Goal: Task Accomplishment & Management: Complete application form

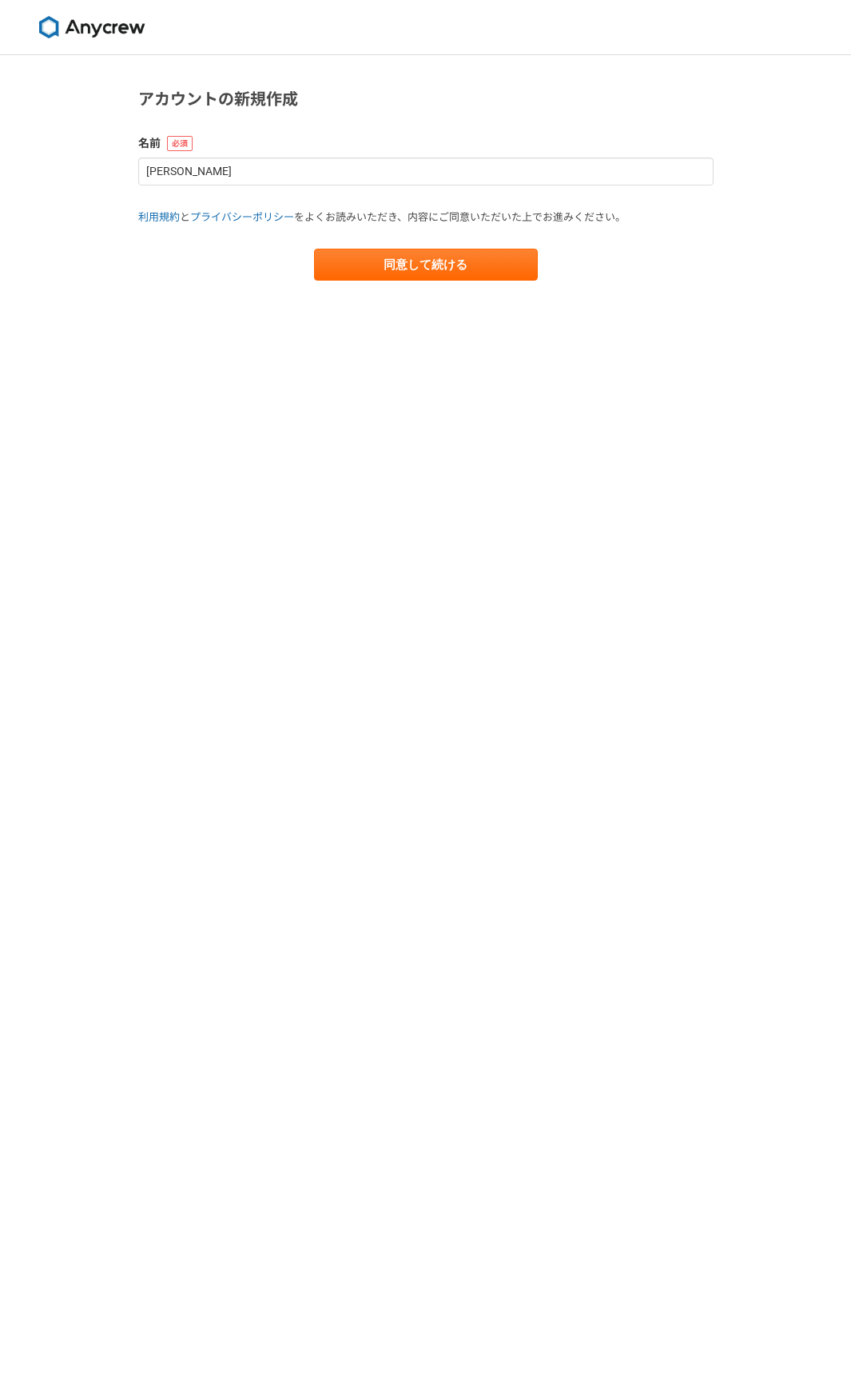
click at [450, 283] on main "アカウントの新規作成 名前 [PERSON_NAME] 利用規約 と プライバシーポリシー をよくお読みいただき、内容にご同意いただいた上でお進みください。 …" at bounding box center [426, 200] width 608 height 289
click at [450, 262] on button "同意して続ける" at bounding box center [426, 264] width 224 height 32
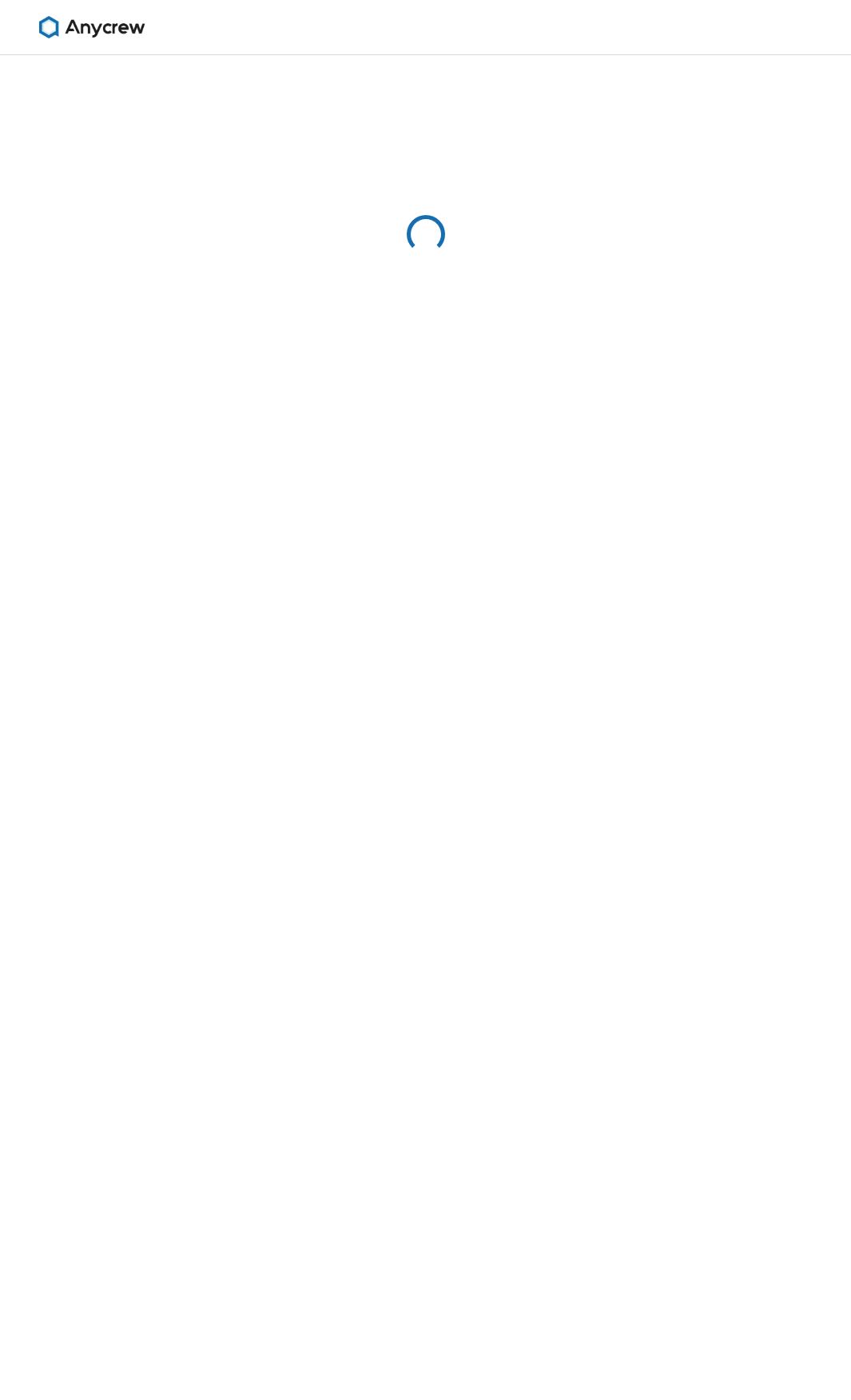
select select "13"
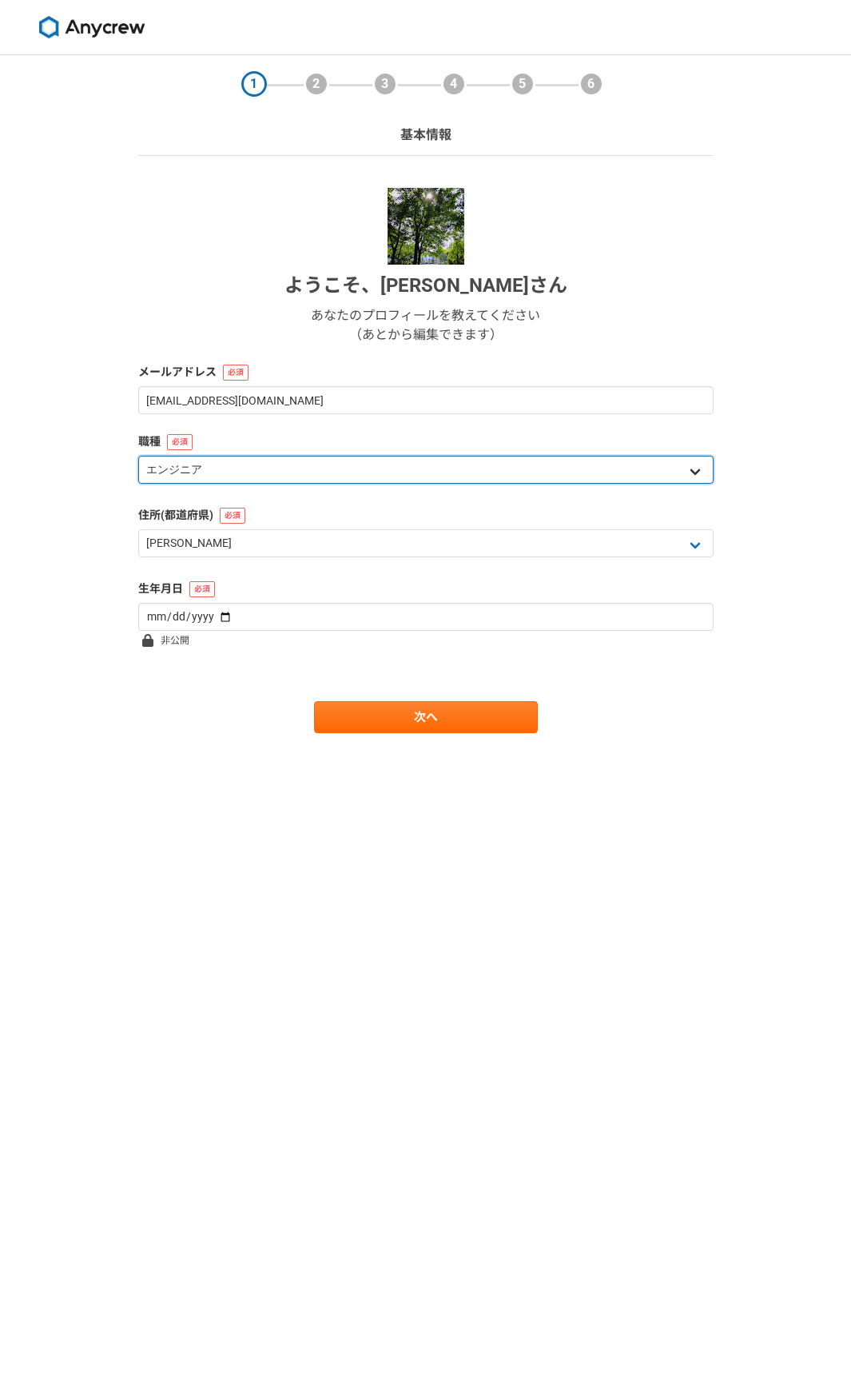
click at [327, 479] on select "エンジニア デザイナー ライター 営業 マーケティング 企画・事業開発 バックオフィス その他" at bounding box center [426, 470] width 576 height 28
select select "8"
click at [138, 456] on select "エンジニア デザイナー ライター 営業 マーケティング 企画・事業開発 バックオフィス その他" at bounding box center [426, 470] width 576 height 28
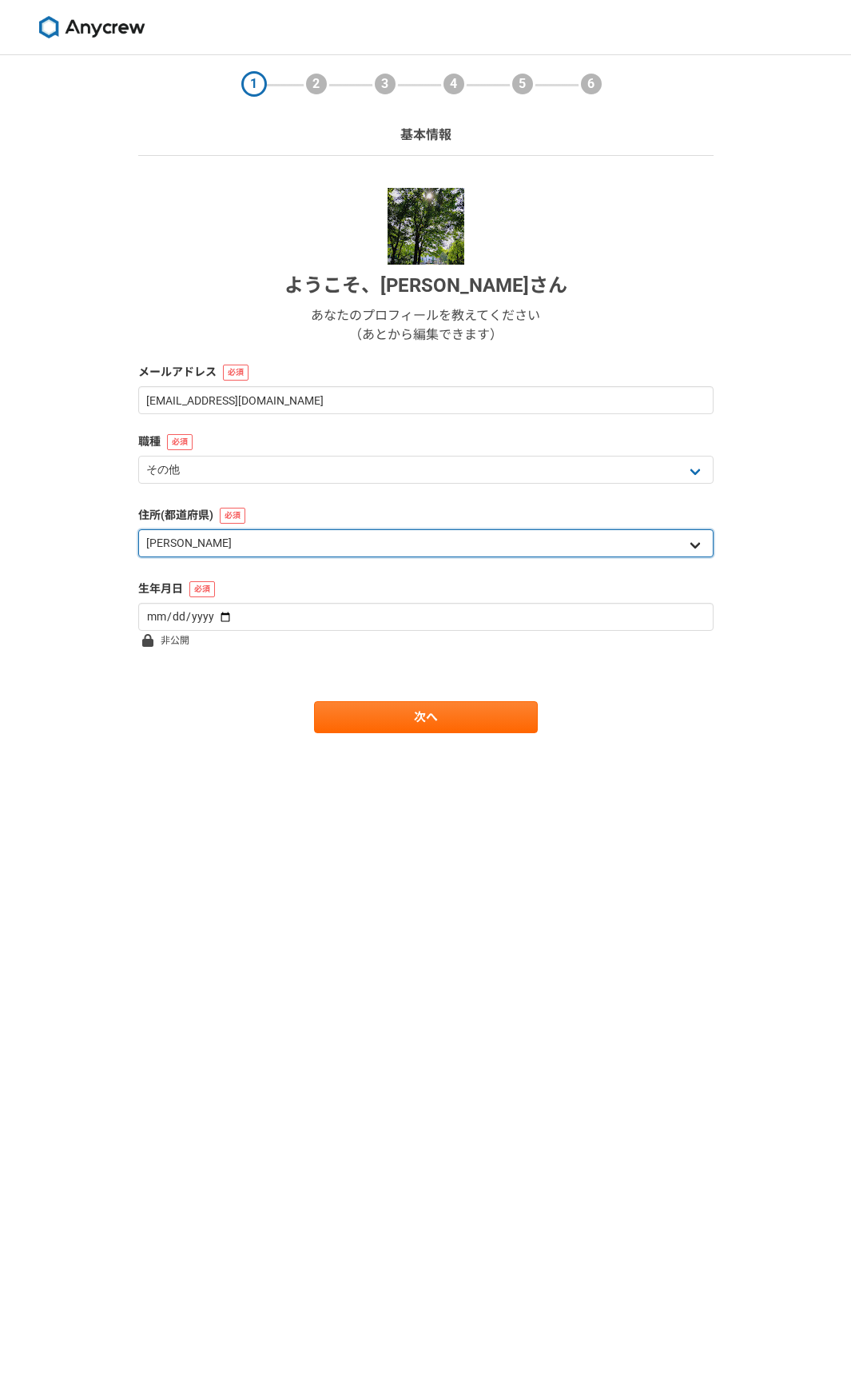
click at [321, 549] on select "北海道 [GEOGRAPHIC_DATA] [GEOGRAPHIC_DATA] [PERSON_NAME][GEOGRAPHIC_DATA] [PERSON_…" at bounding box center [426, 544] width 576 height 28
select select "14"
click at [138, 530] on select "北海道 [GEOGRAPHIC_DATA] [GEOGRAPHIC_DATA] [PERSON_NAME][GEOGRAPHIC_DATA] [PERSON_…" at bounding box center [426, 544] width 576 height 28
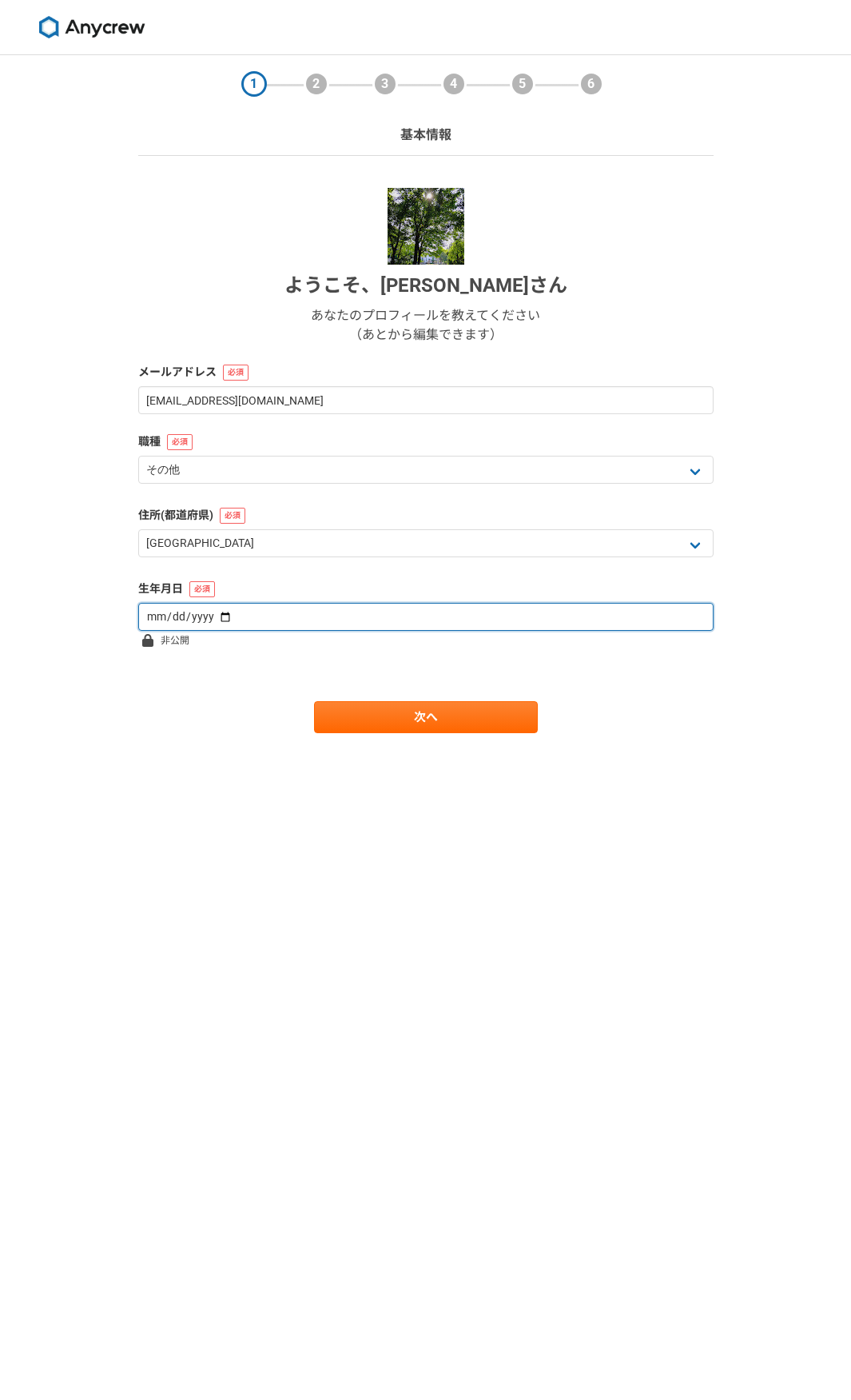
click at [276, 612] on input "date" at bounding box center [426, 617] width 576 height 28
click at [202, 615] on input "date" at bounding box center [426, 617] width 576 height 28
click at [214, 616] on input "date" at bounding box center [426, 617] width 576 height 28
click at [179, 615] on input "[DATE]" at bounding box center [426, 617] width 576 height 28
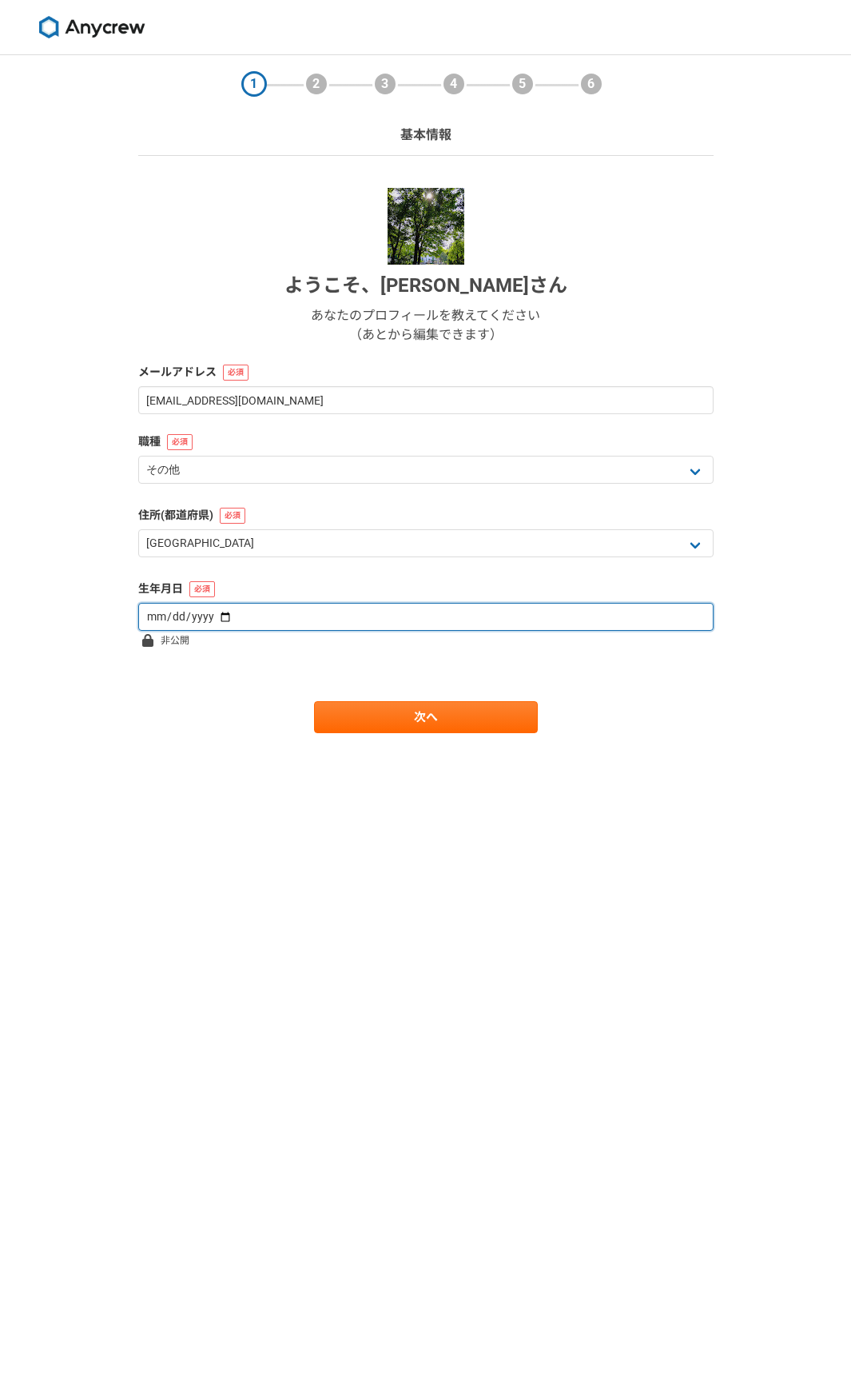
click at [179, 615] on input "[DATE]" at bounding box center [426, 617] width 576 height 28
click at [185, 623] on input "[DATE]" at bounding box center [426, 617] width 576 height 28
click at [169, 620] on input "[DATE]" at bounding box center [426, 617] width 576 height 28
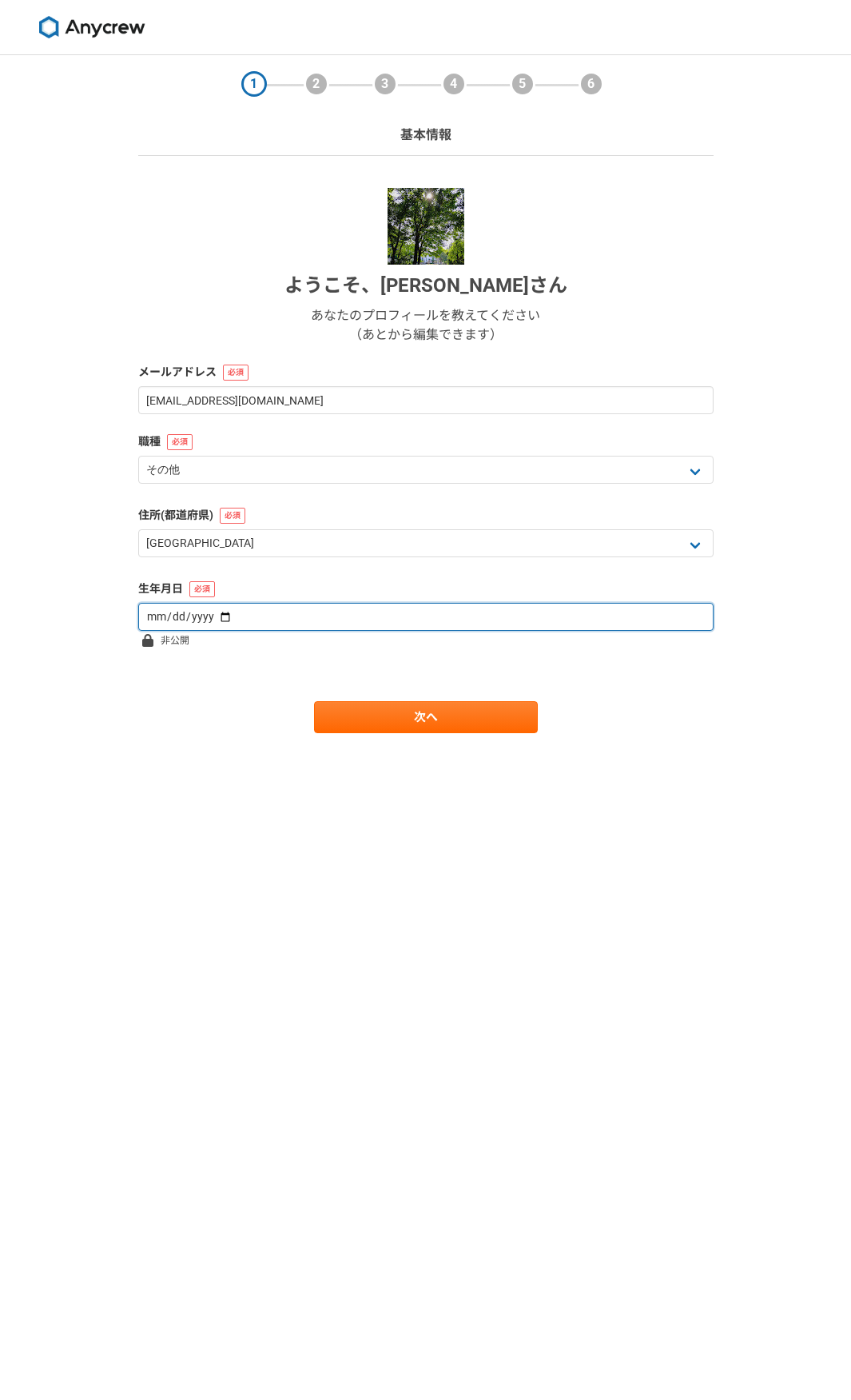
click at [220, 624] on input "[DATE]" at bounding box center [426, 617] width 576 height 28
click at [157, 622] on input "[DATE]" at bounding box center [426, 617] width 576 height 28
click at [157, 617] on input "[DATE]" at bounding box center [426, 617] width 576 height 28
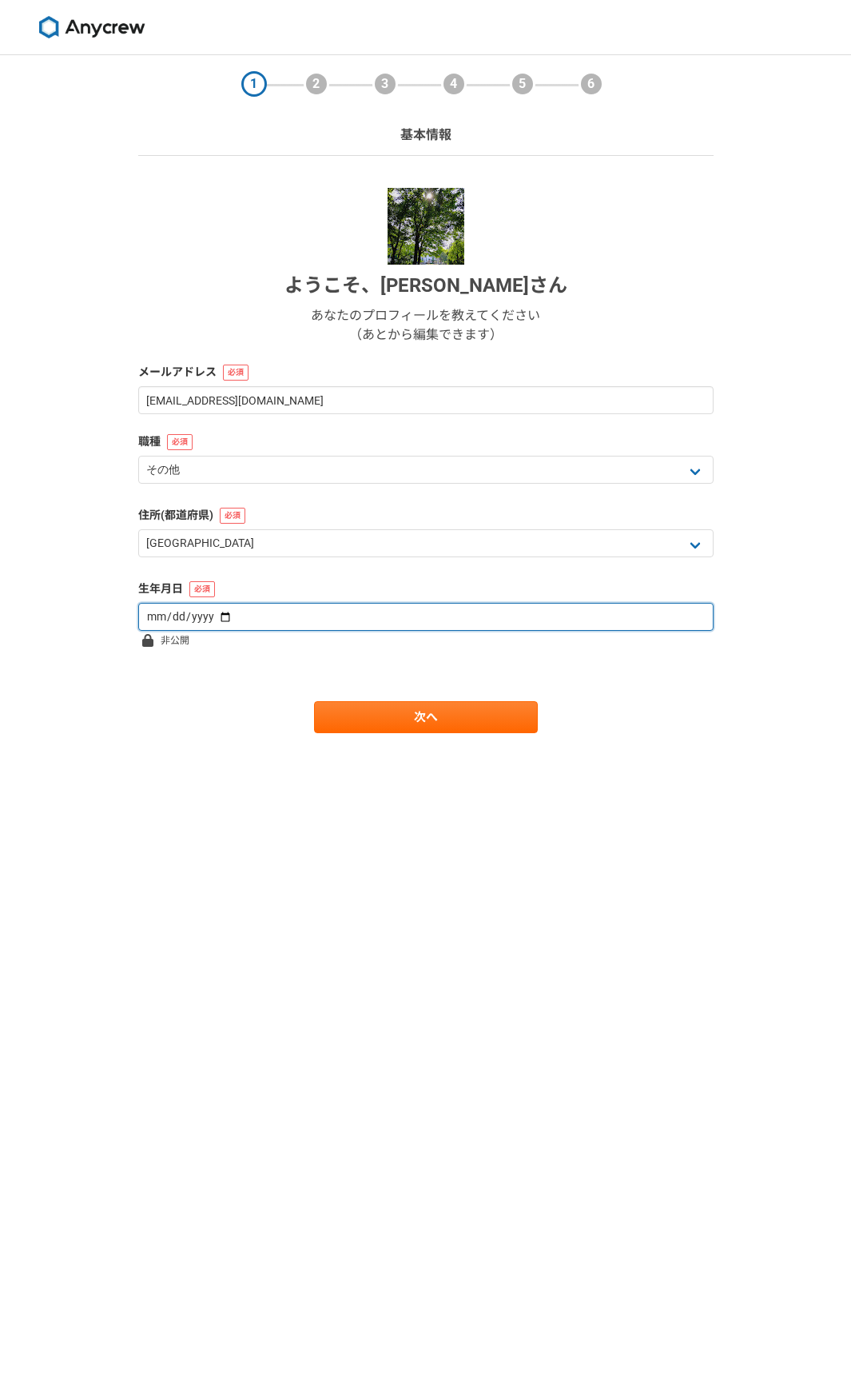
click at [157, 617] on input "[DATE]" at bounding box center [426, 617] width 576 height 28
click at [202, 616] on input "[DATE]" at bounding box center [426, 617] width 576 height 28
click at [175, 615] on input "[DATE]" at bounding box center [426, 617] width 576 height 28
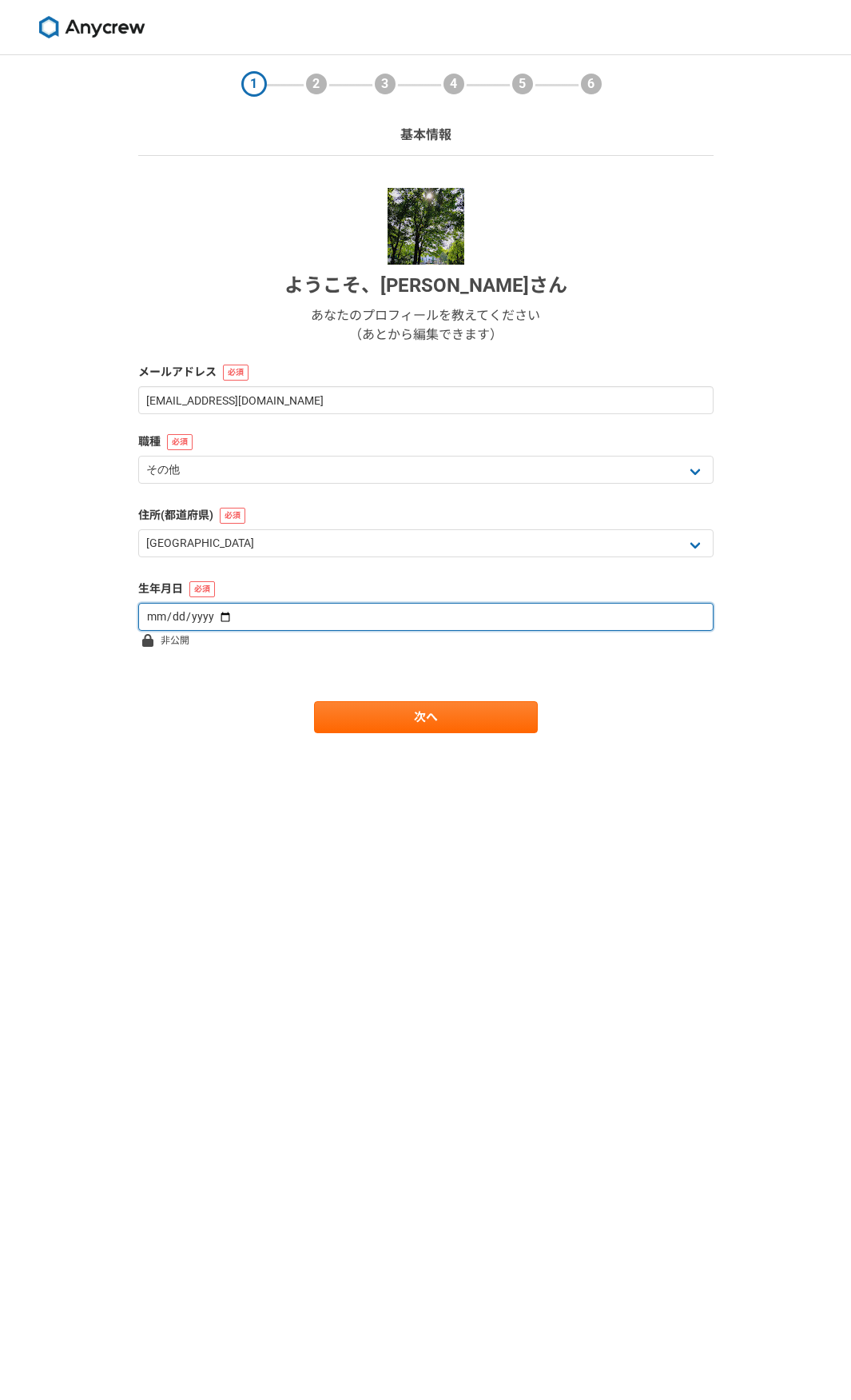
click at [175, 615] on input "[DATE]" at bounding box center [426, 617] width 576 height 28
click at [145, 617] on input "[DATE]" at bounding box center [426, 617] width 576 height 28
click at [194, 613] on input "[DATE]" at bounding box center [426, 617] width 576 height 28
click at [214, 620] on input "[DATE]" at bounding box center [426, 617] width 576 height 28
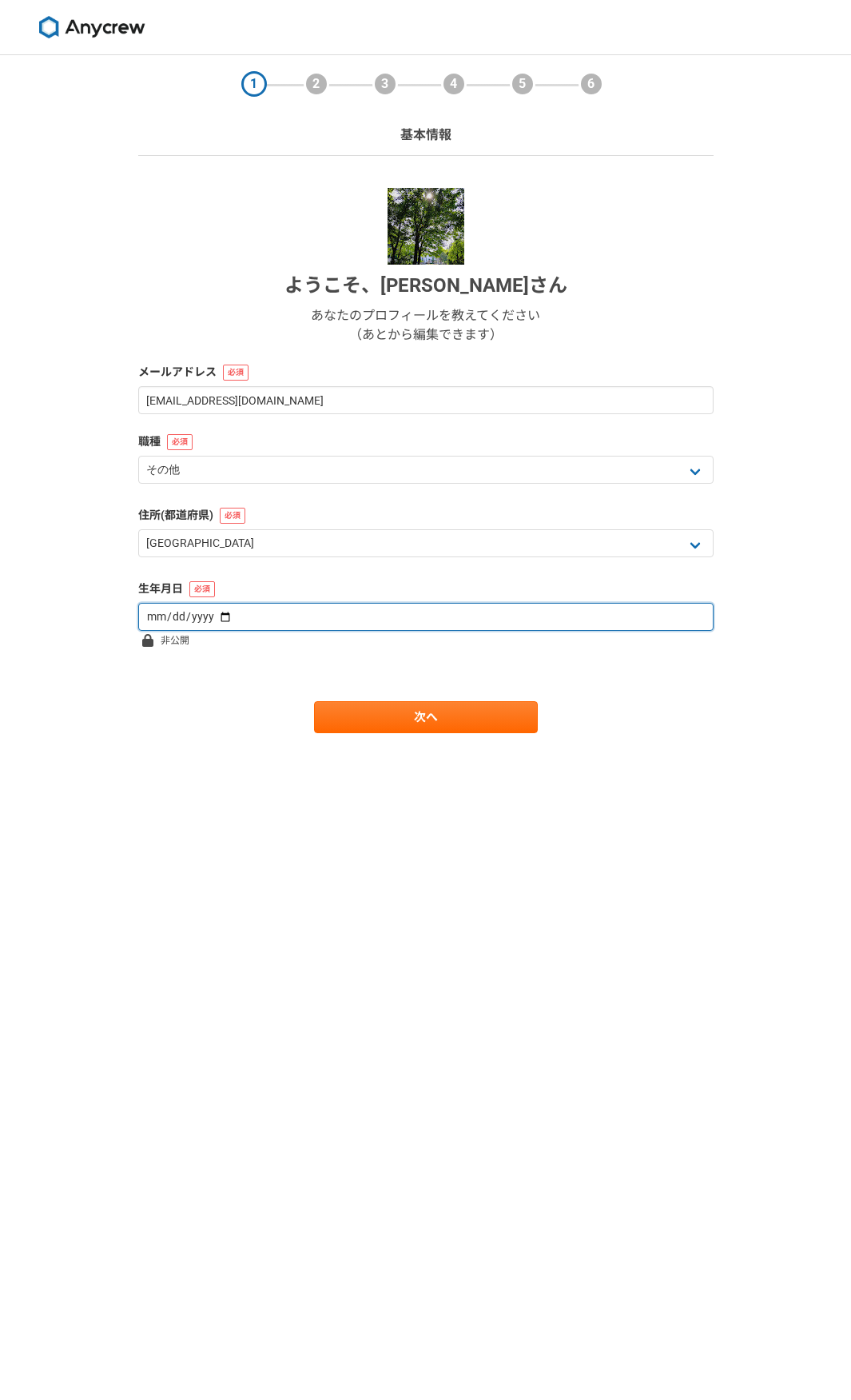
click at [159, 622] on input "[DATE]" at bounding box center [426, 617] width 576 height 28
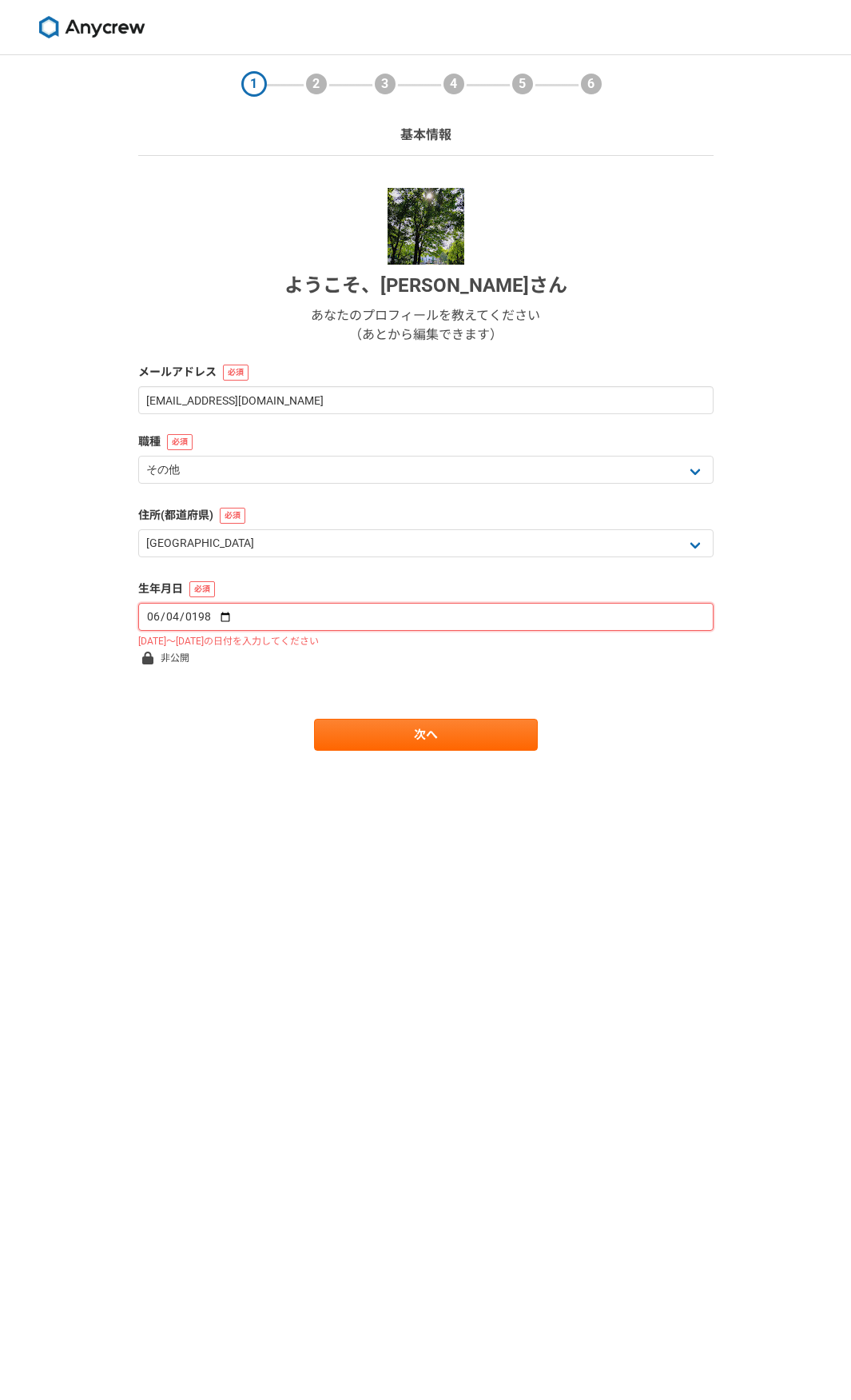
type input "[DATE]"
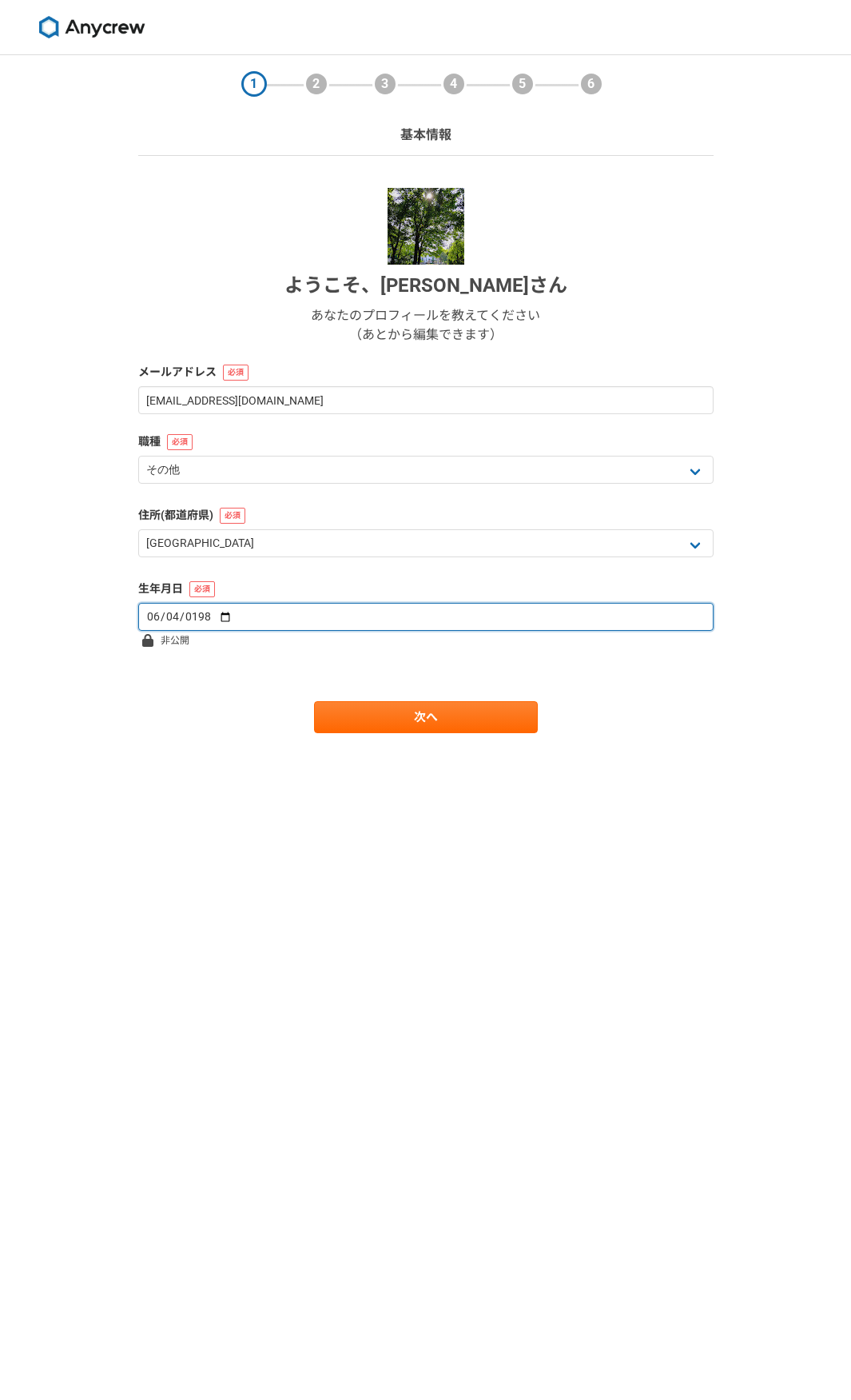
type input "[DATE]"
click at [375, 739] on main "1 2 3 4 5 6 基本情報 ようこそ、 [PERSON_NAME] あなたのプロフィールを教えてください （あとから編集できます） メールアドレス [E…" at bounding box center [426, 426] width 608 height 742
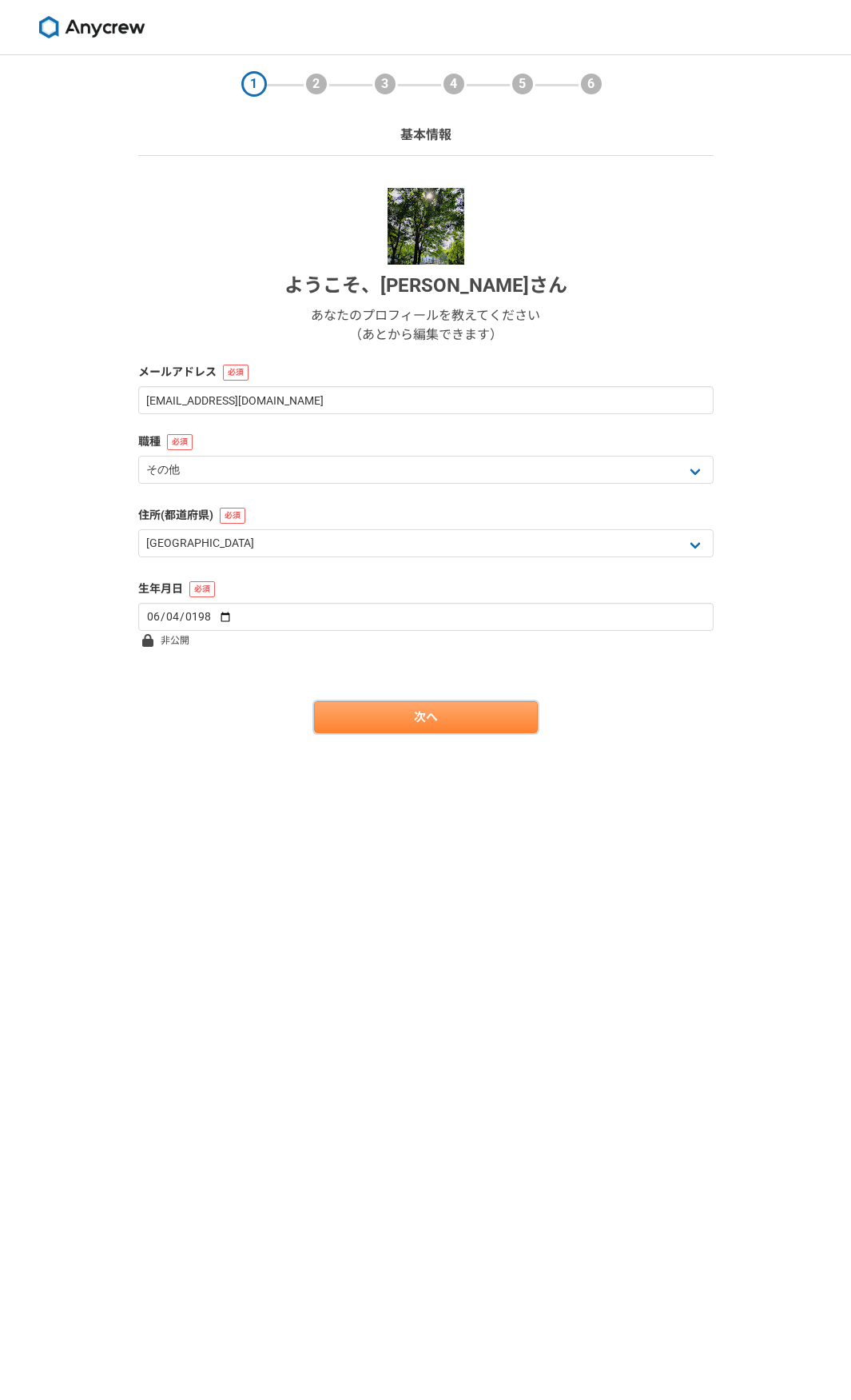
click at [398, 719] on link "次へ" at bounding box center [426, 717] width 224 height 32
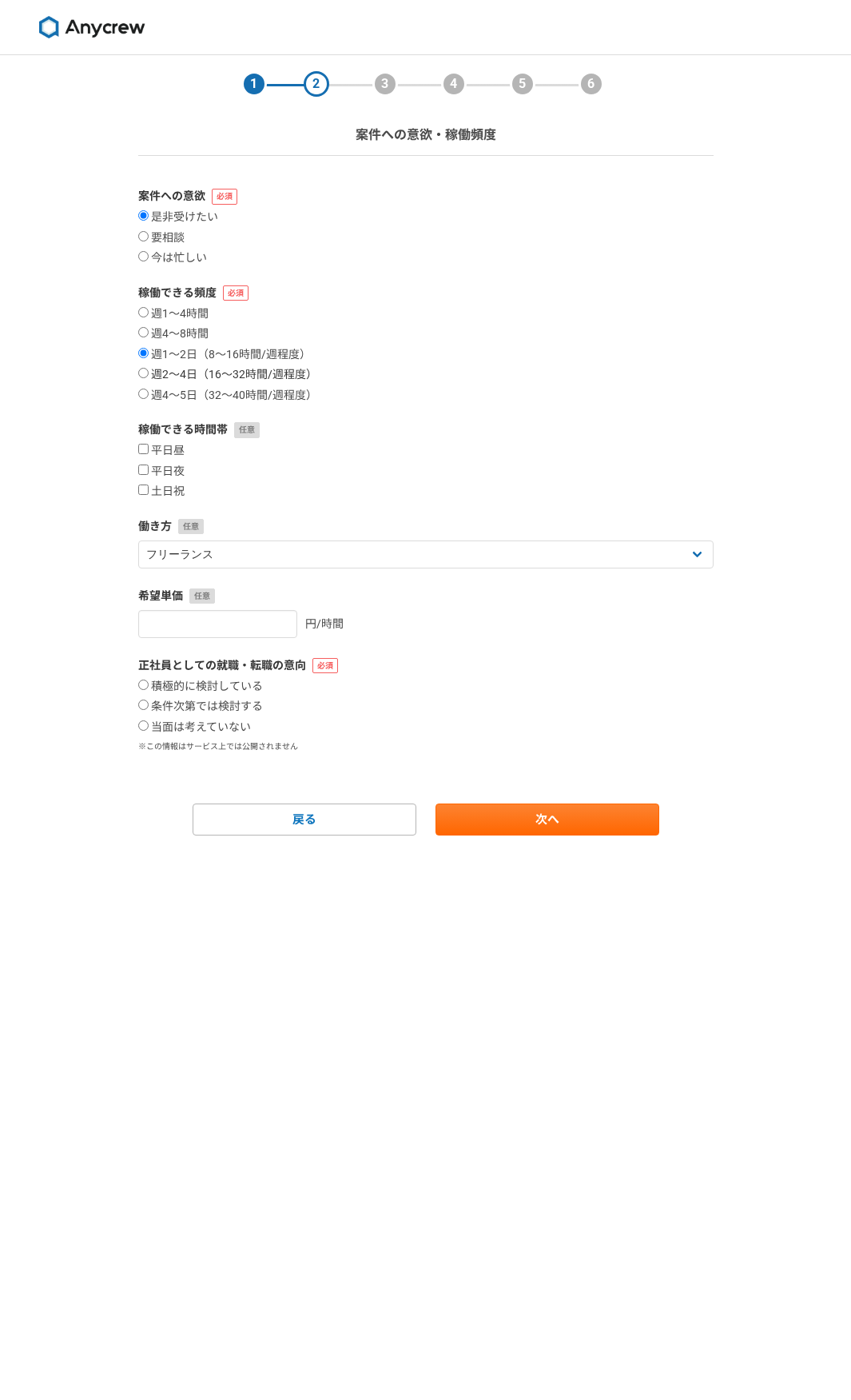
click at [208, 372] on label "週2〜4日（16〜32時間/週程度）" at bounding box center [227, 374] width 179 height 14
click at [149, 372] on input "週2〜4日（16〜32時間/週程度）" at bounding box center [143, 372] width 11 height 11
radio input "true"
click at [206, 392] on label "週4〜5日（32〜40時間/週程度）" at bounding box center [227, 395] width 179 height 14
click at [149, 392] on input "週4〜5日（32〜40時間/週程度）" at bounding box center [143, 393] width 11 height 11
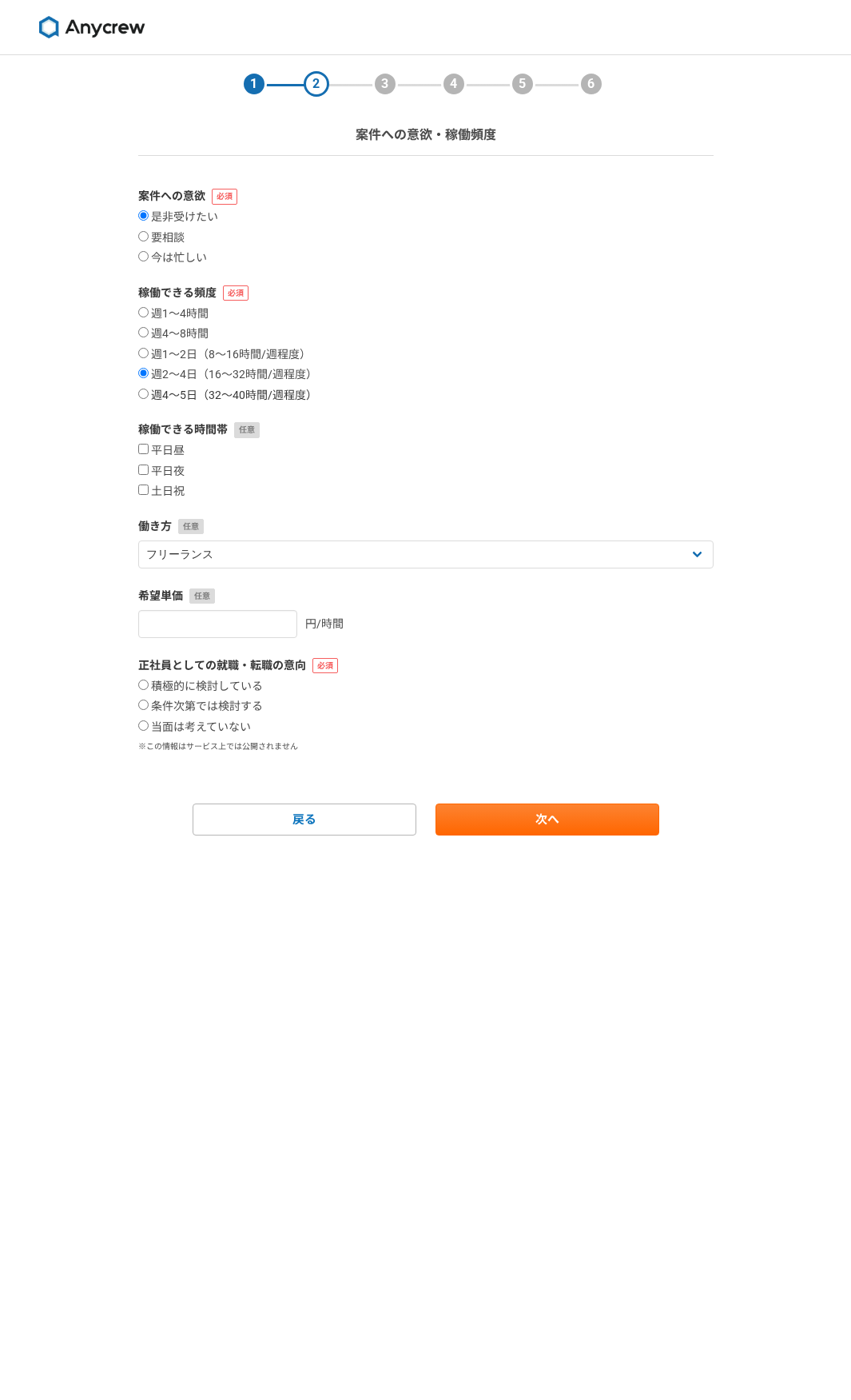
radio input "true"
click at [166, 445] on label "平日昼" at bounding box center [161, 451] width 47 height 14
click at [149, 445] on input "平日昼" at bounding box center [143, 449] width 11 height 11
checkbox input "true"
click at [165, 466] on label "平日夜" at bounding box center [161, 471] width 47 height 14
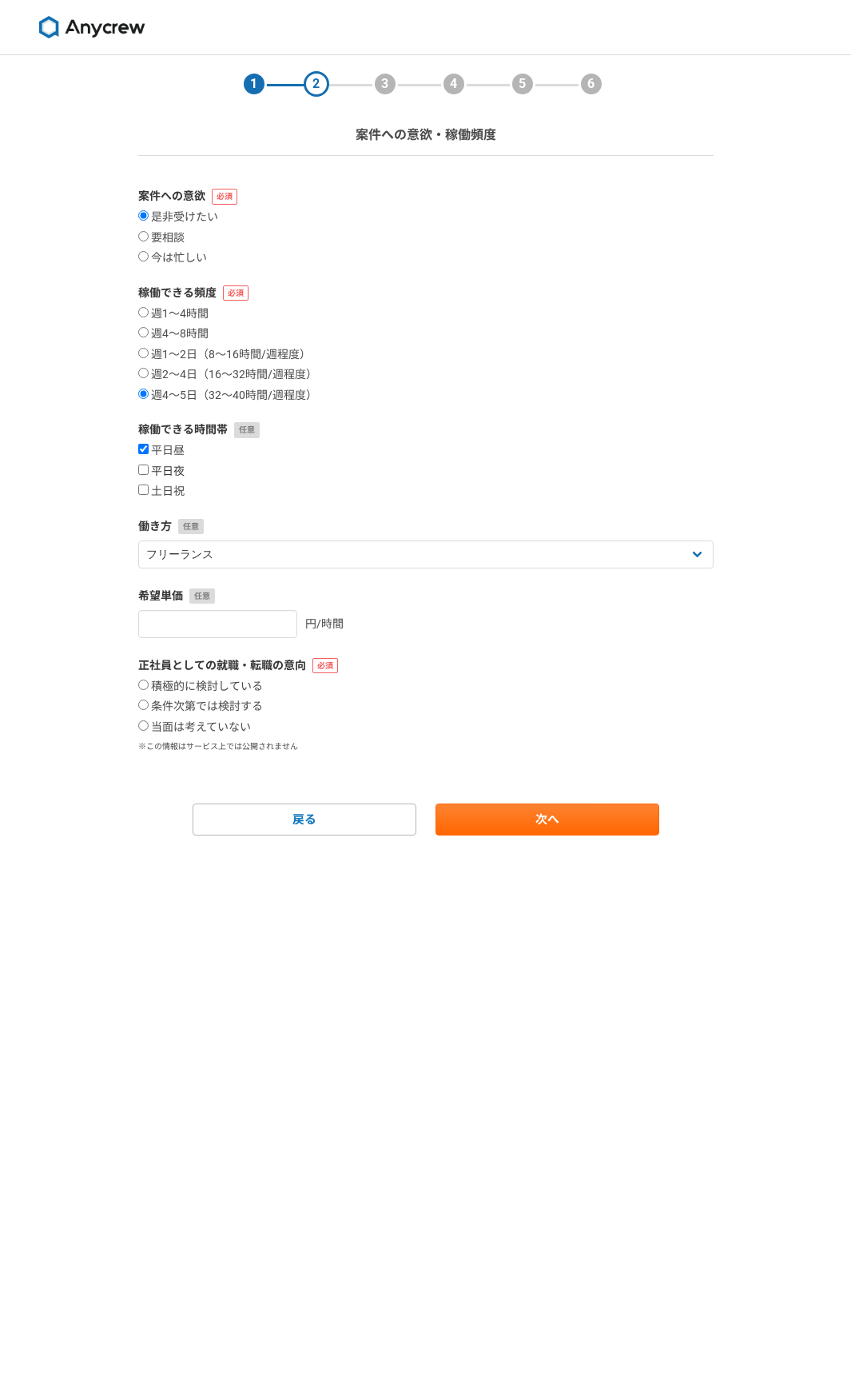
click at [149, 466] on input "平日夜" at bounding box center [143, 470] width 11 height 11
checkbox input "true"
click at [174, 555] on select "フリーランス 副業 その他" at bounding box center [426, 555] width 576 height 28
click at [172, 633] on input "number" at bounding box center [217, 624] width 159 height 28
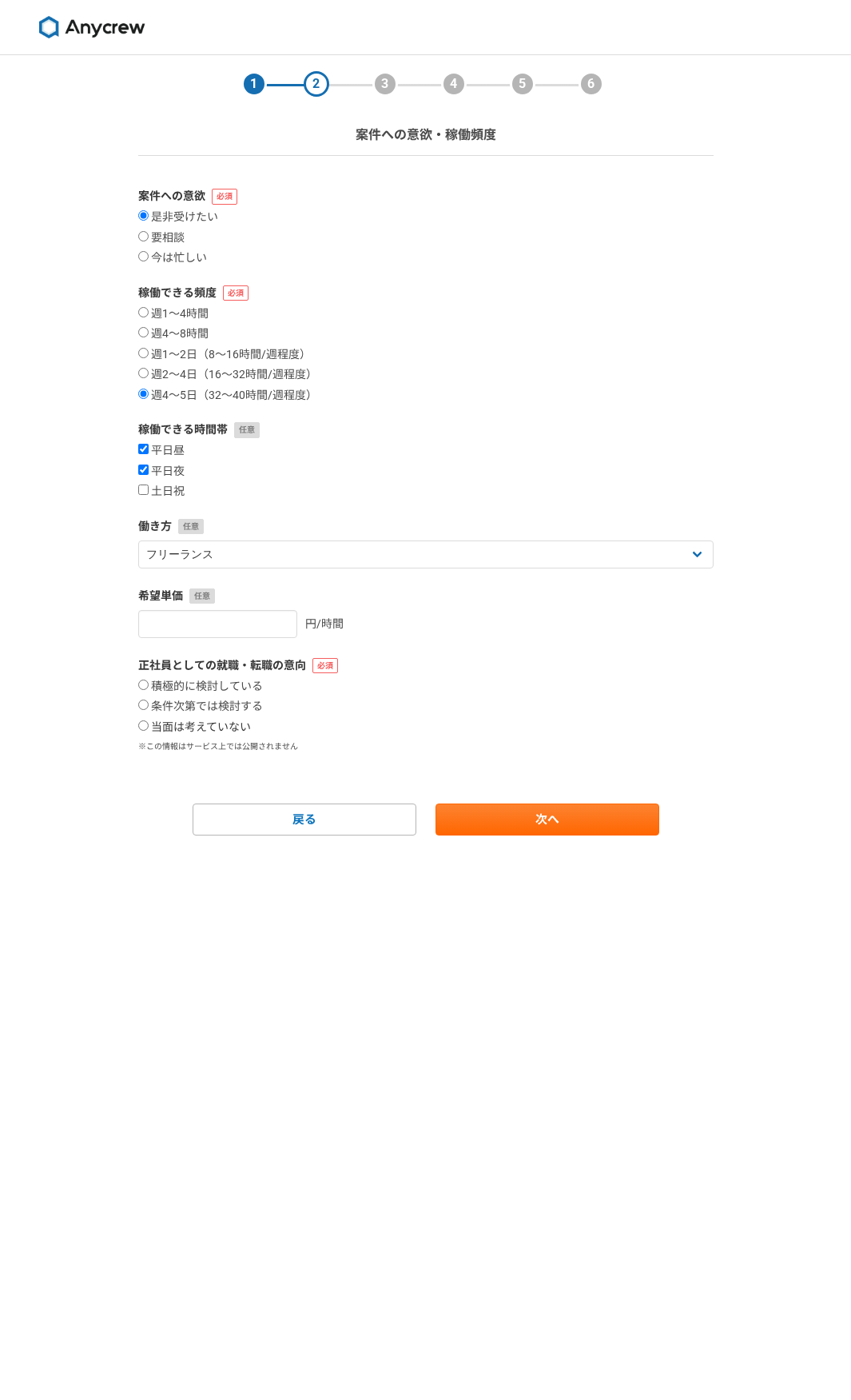
click at [199, 730] on label "当面は考えていない" at bounding box center [194, 727] width 113 height 14
click at [149, 730] on input "当面は考えていない" at bounding box center [143, 726] width 11 height 11
radio input "true"
click at [470, 816] on link "次へ" at bounding box center [547, 820] width 224 height 32
select select
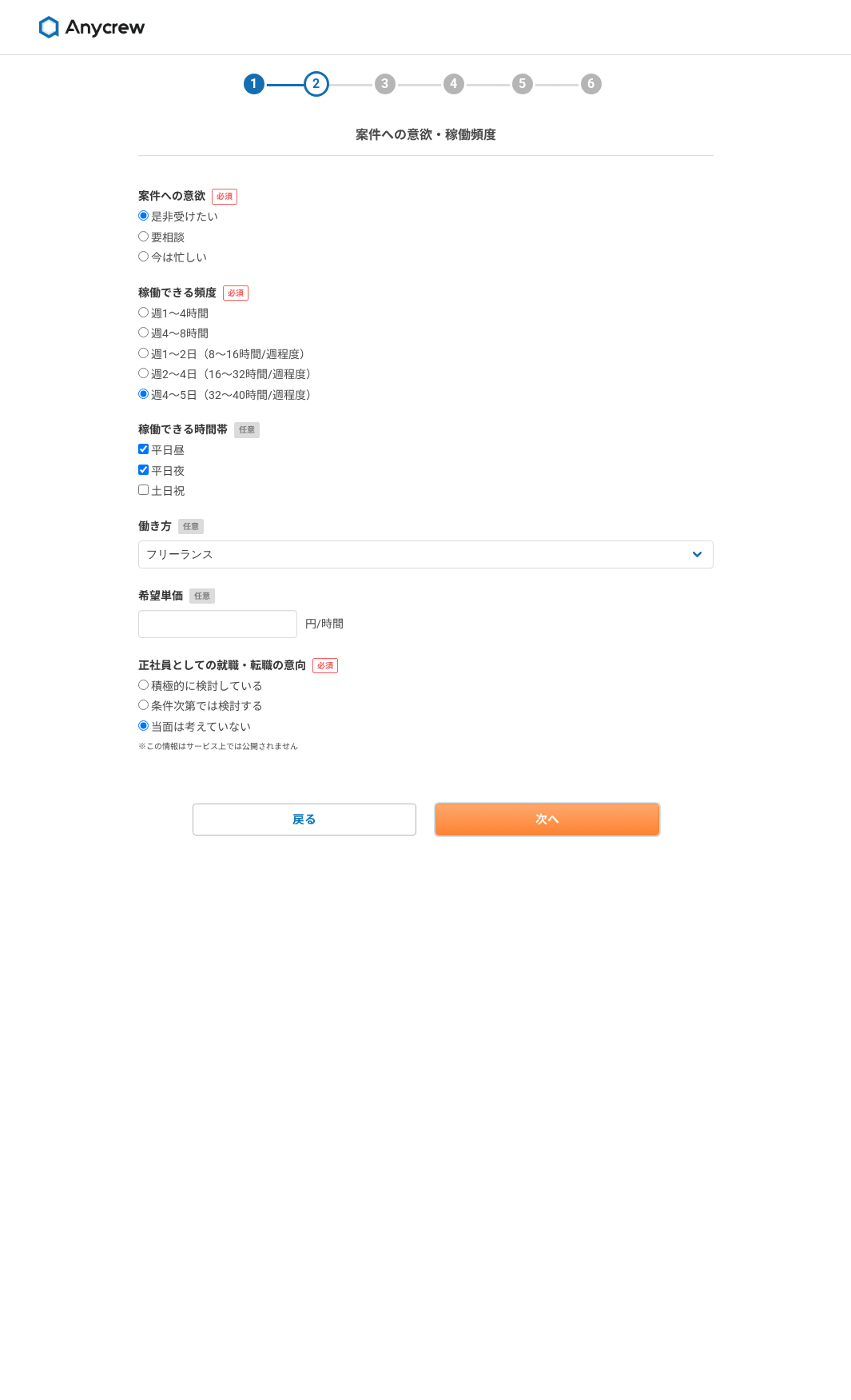
select select
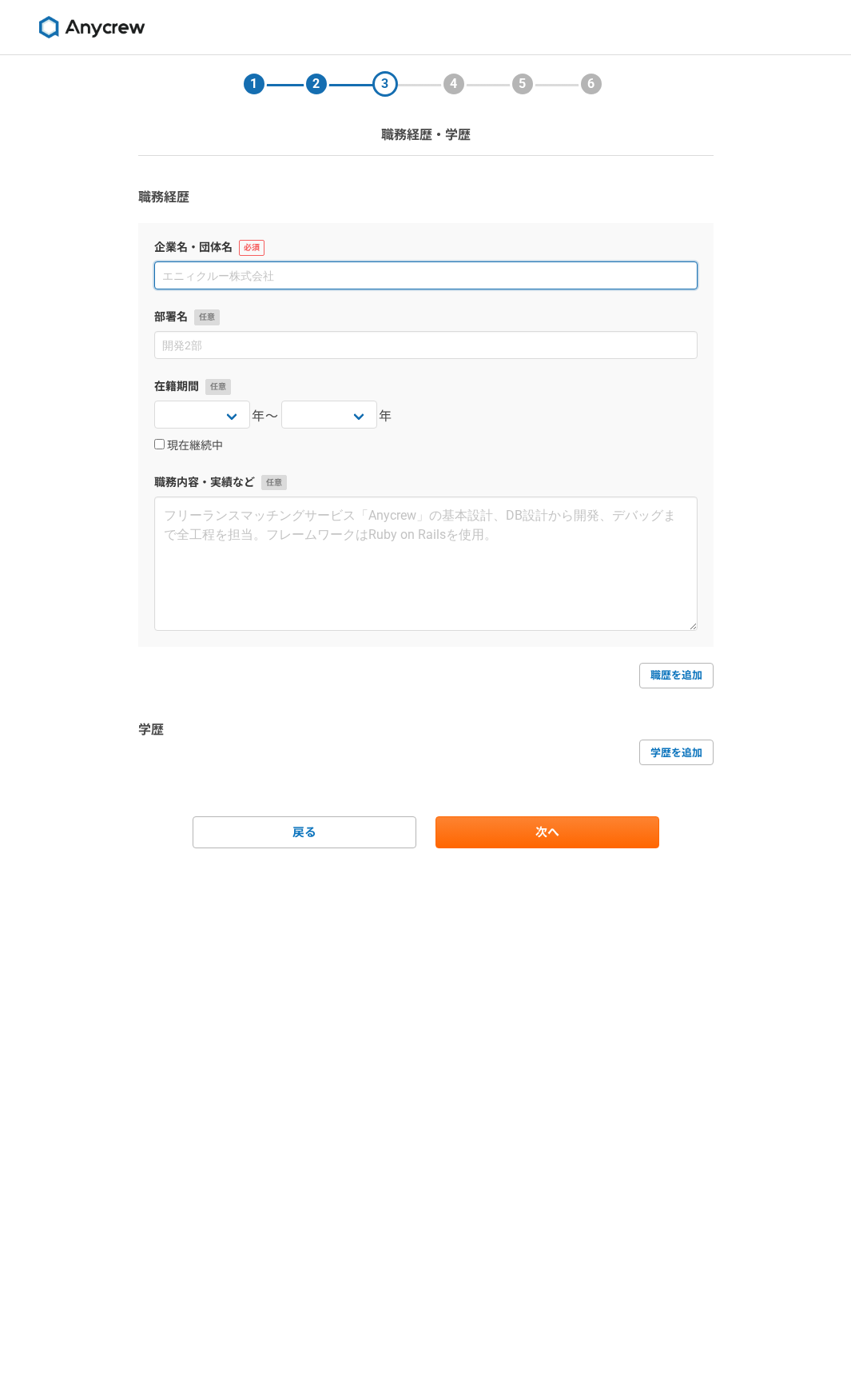
click at [273, 282] on input at bounding box center [426, 276] width 544 height 28
type input "b"
type input "株式会社birth47"
